Goal: Navigation & Orientation: Find specific page/section

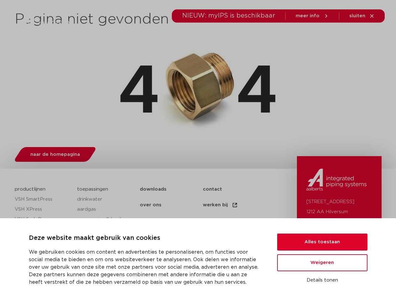
click at [198, 151] on div "naar de homepagina" at bounding box center [198, 153] width 367 height 25
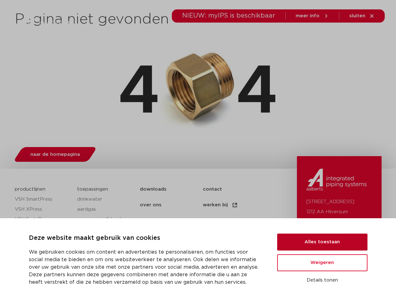
click at [323, 242] on button "Alles toestaan" at bounding box center [322, 242] width 90 height 17
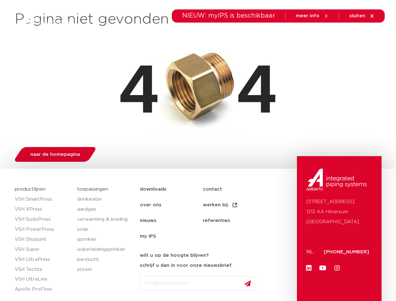
click at [323, 263] on link "Youtube" at bounding box center [323, 268] width 13 height 13
click at [323, 281] on div "[STREET_ADDRESS]: [PHONE_NUMBER] Linkedin Youtube Instagram" at bounding box center [339, 307] width 85 height 302
click at [342, 35] on icon at bounding box center [342, 35] width 8 height 8
click at [363, 16] on span "sluiten" at bounding box center [358, 15] width 16 height 5
